Goal: Information Seeking & Learning: Learn about a topic

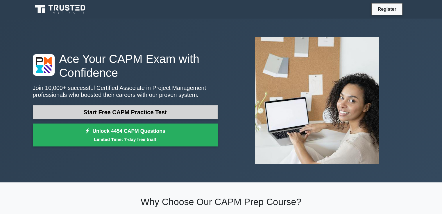
click at [198, 112] on link "Start Free CAPM Practice Test" at bounding box center [125, 112] width 185 height 14
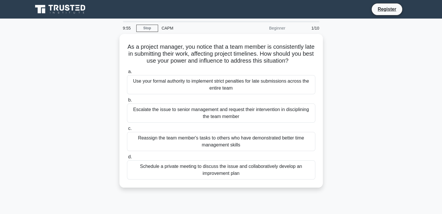
click at [393, 80] on div "As a project manager, you notice that a team member is consistently late in sub…" at bounding box center [220, 114] width 383 height 161
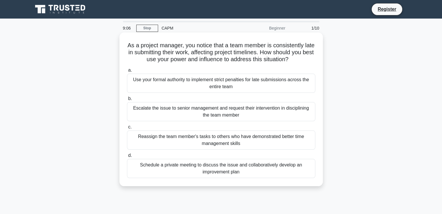
click at [253, 172] on div "Schedule a private meeting to discuss the issue and collaboratively develop an …" at bounding box center [221, 168] width 188 height 19
click at [127, 158] on input "d. Schedule a private meeting to discuss the issue and collaboratively develop …" at bounding box center [127, 156] width 0 height 4
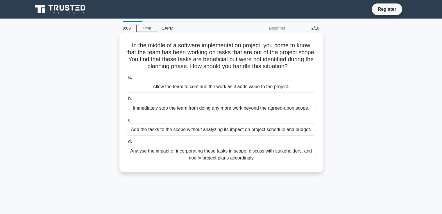
click at [233, 158] on div "Analyse the impact of incorporating these tasks in scope, discuss with stakehol…" at bounding box center [221, 154] width 188 height 19
click at [127, 144] on input "d. Analyse the impact of incorporating these tasks in scope, discuss with stake…" at bounding box center [127, 142] width 0 height 4
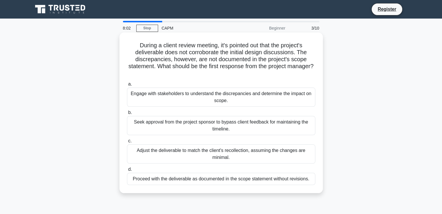
click at [257, 95] on div "Engage with stakeholders to understand the discrepancies and determine the impa…" at bounding box center [221, 97] width 188 height 19
click at [127, 86] on input "a. Engage with stakeholders to understand the discrepancies and determine the i…" at bounding box center [127, 84] width 0 height 4
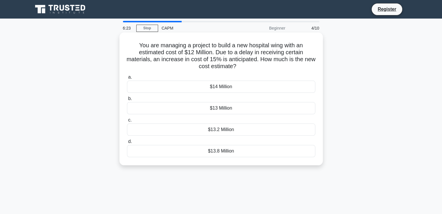
click at [236, 152] on div "$13.8 Million" at bounding box center [221, 151] width 188 height 12
click at [127, 144] on input "d. $13.8 Million" at bounding box center [127, 142] width 0 height 4
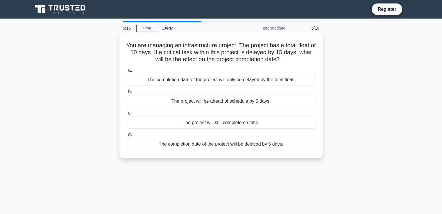
click at [230, 147] on div "The completion date of the project will be delayed by 5 days." at bounding box center [221, 144] width 188 height 12
click at [127, 137] on input "d. The completion date of the project will be delayed by 5 days." at bounding box center [127, 135] width 0 height 4
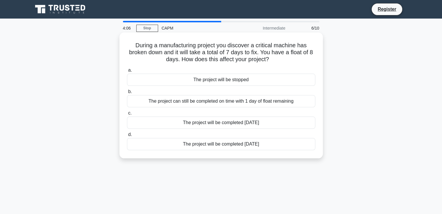
click at [259, 83] on div "The project will be stopped" at bounding box center [221, 80] width 188 height 12
click at [127, 72] on input "a. The project will be stopped" at bounding box center [127, 71] width 0 height 4
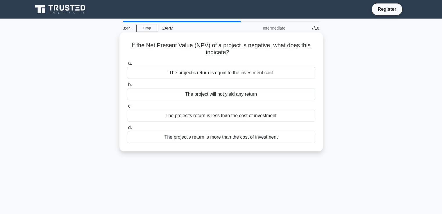
click at [250, 118] on div "The project's return is less than the cost of investment" at bounding box center [221, 116] width 188 height 12
click at [127, 108] on input "c. The project's return is less than the cost of investment" at bounding box center [127, 107] width 0 height 4
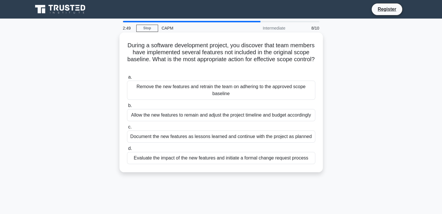
click at [232, 139] on div "Document the new features as lessons learned and continue with the project as p…" at bounding box center [221, 137] width 188 height 12
click at [127, 129] on input "c. Document the new features as lessons learned and continue with the project a…" at bounding box center [127, 127] width 0 height 4
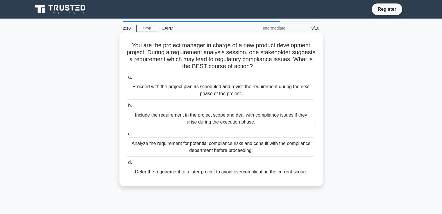
click at [261, 122] on div "Include the requirement in the project scope and deal with compliance issues if…" at bounding box center [221, 118] width 188 height 19
click at [127, 108] on input "b. Include the requirement in the project scope and deal with compliance issues…" at bounding box center [127, 106] width 0 height 4
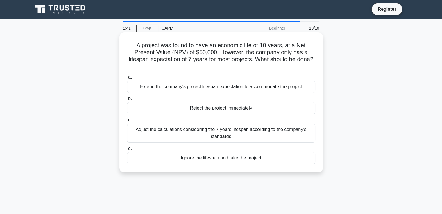
click at [290, 92] on div "Extend the company's project lifespan expectation to accommodate the project" at bounding box center [221, 87] width 188 height 12
click at [127, 79] on input "a. Extend the company's project lifespan expectation to accommodate the project" at bounding box center [127, 77] width 0 height 4
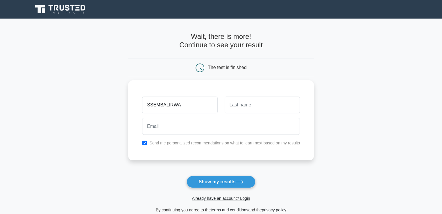
type input "SSEMBALIRWA"
click at [248, 104] on input "text" at bounding box center [261, 105] width 75 height 17
type input "ENOCK"
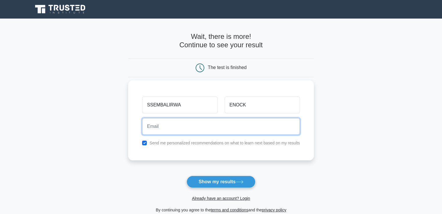
click at [184, 124] on input "email" at bounding box center [221, 126] width 158 height 17
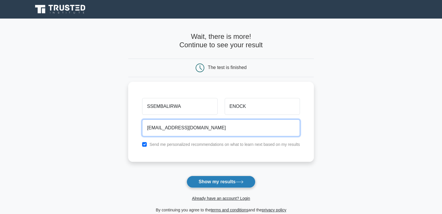
type input "[EMAIL_ADDRESS][DOMAIN_NAME]"
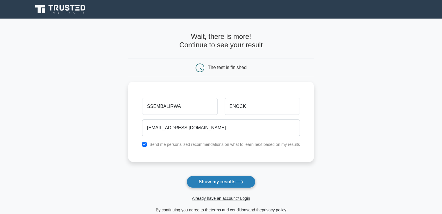
click at [225, 182] on button "Show my results" at bounding box center [220, 182] width 69 height 12
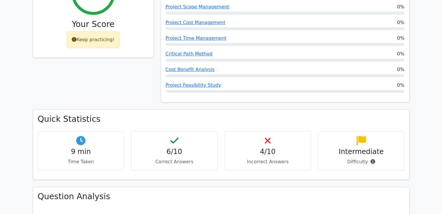
scroll to position [296, 0]
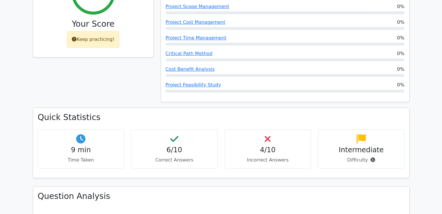
click at [275, 146] on h4 "4/10" at bounding box center [267, 150] width 77 height 8
click at [276, 146] on h4 "4/10" at bounding box center [267, 150] width 77 height 8
click at [266, 146] on h4 "4/10" at bounding box center [267, 150] width 77 height 8
click at [270, 130] on div "4/10 Incorrect Answers" at bounding box center [267, 149] width 87 height 39
click at [273, 146] on h4 "4/10" at bounding box center [267, 150] width 77 height 8
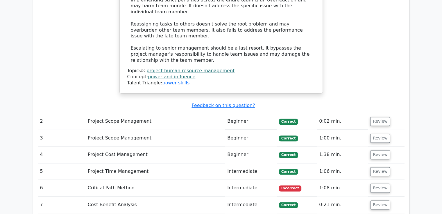
scroll to position [801, 0]
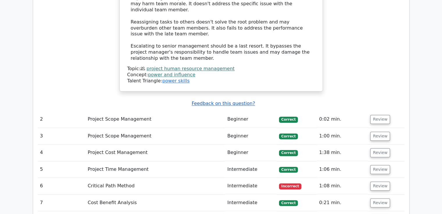
click at [205, 101] on u "Feedback on this question?" at bounding box center [222, 104] width 63 height 6
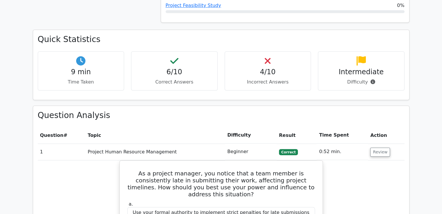
scroll to position [372, 0]
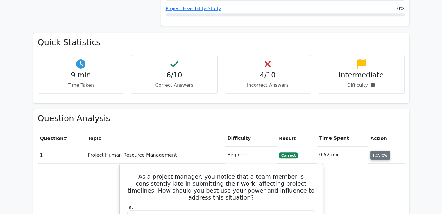
click at [376, 151] on button "Review" at bounding box center [380, 155] width 20 height 9
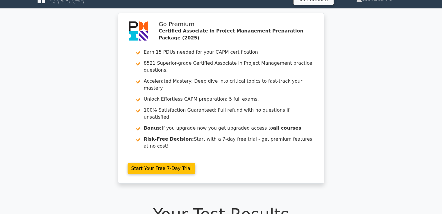
scroll to position [0, 0]
